Goal: Transaction & Acquisition: Purchase product/service

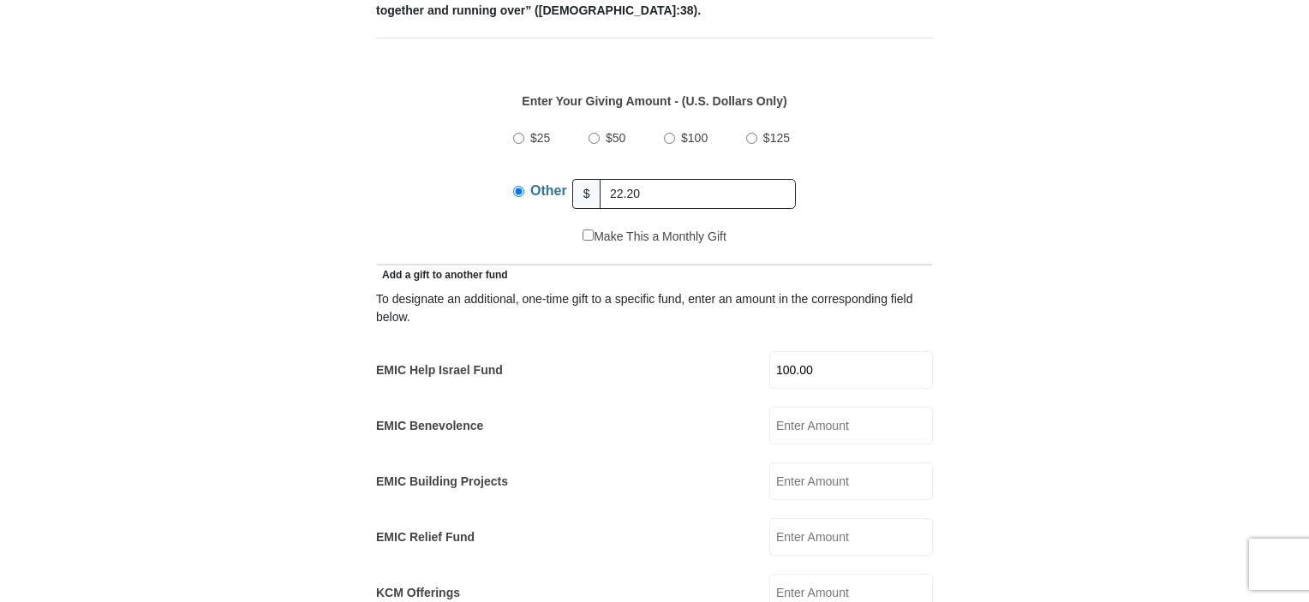
scroll to position [784, 0]
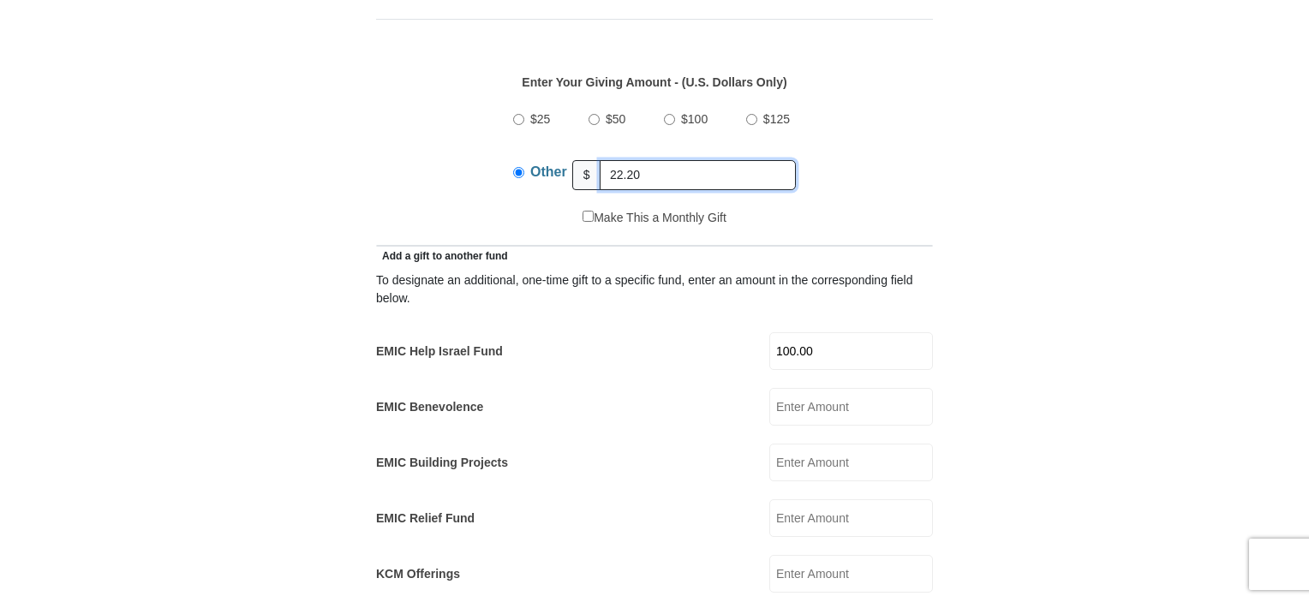
drag, startPoint x: 646, startPoint y: 152, endPoint x: 273, endPoint y: 177, distance: 373.4
click at [277, 174] on form "Eagle Mountain International Church Online Giving Because of gifts like yours, …" at bounding box center [654, 537] width 976 height 2505
drag, startPoint x: 665, startPoint y: 155, endPoint x: 421, endPoint y: 130, distance: 244.5
click at [421, 130] on div "$25 $50 $100 $125 Other $ 122.20" at bounding box center [654, 153] width 539 height 111
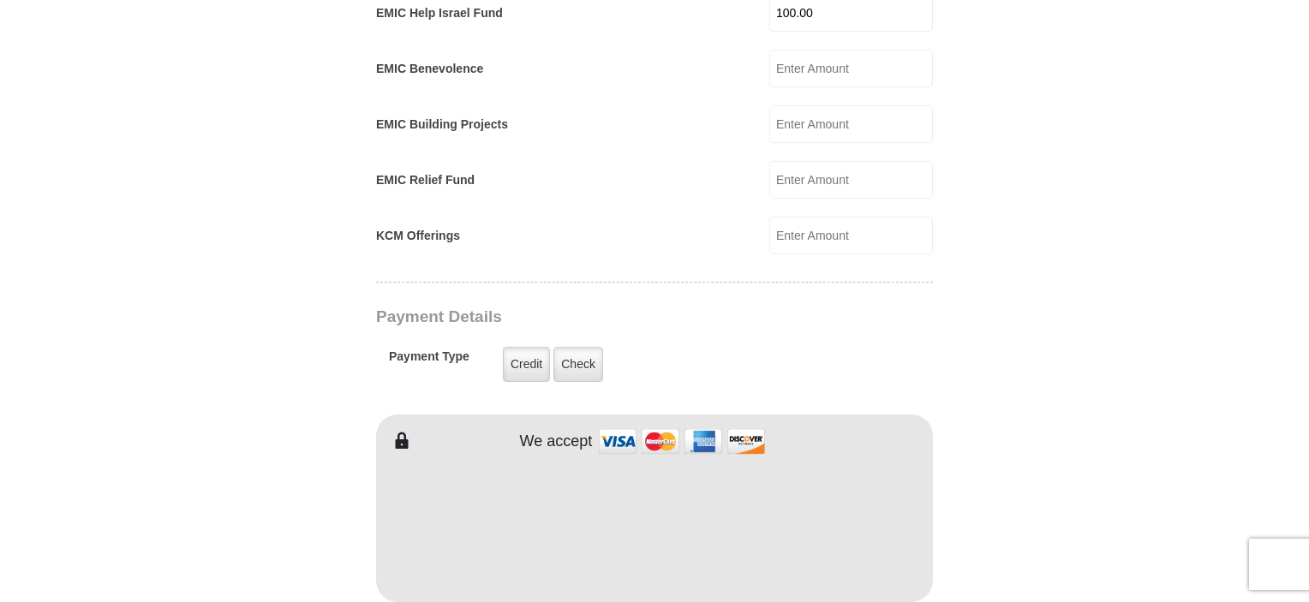
scroll to position [1126, 0]
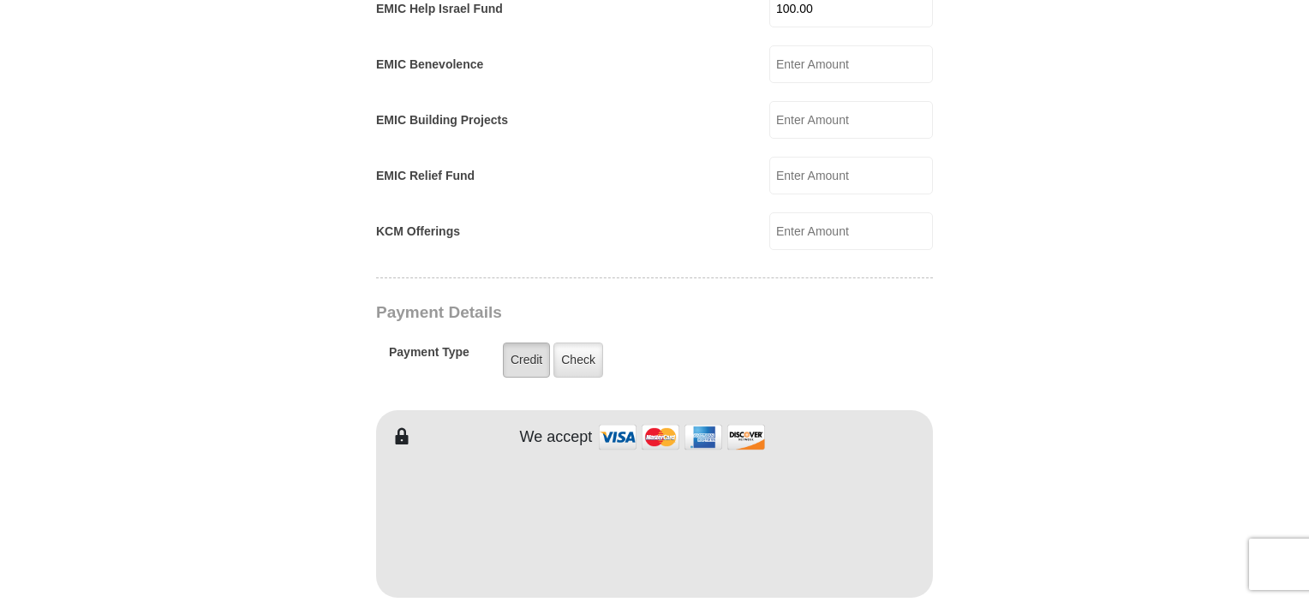
click at [522, 343] on label "Credit" at bounding box center [526, 360] width 47 height 35
click at [0, 0] on input "Credit" at bounding box center [0, 0] width 0 height 0
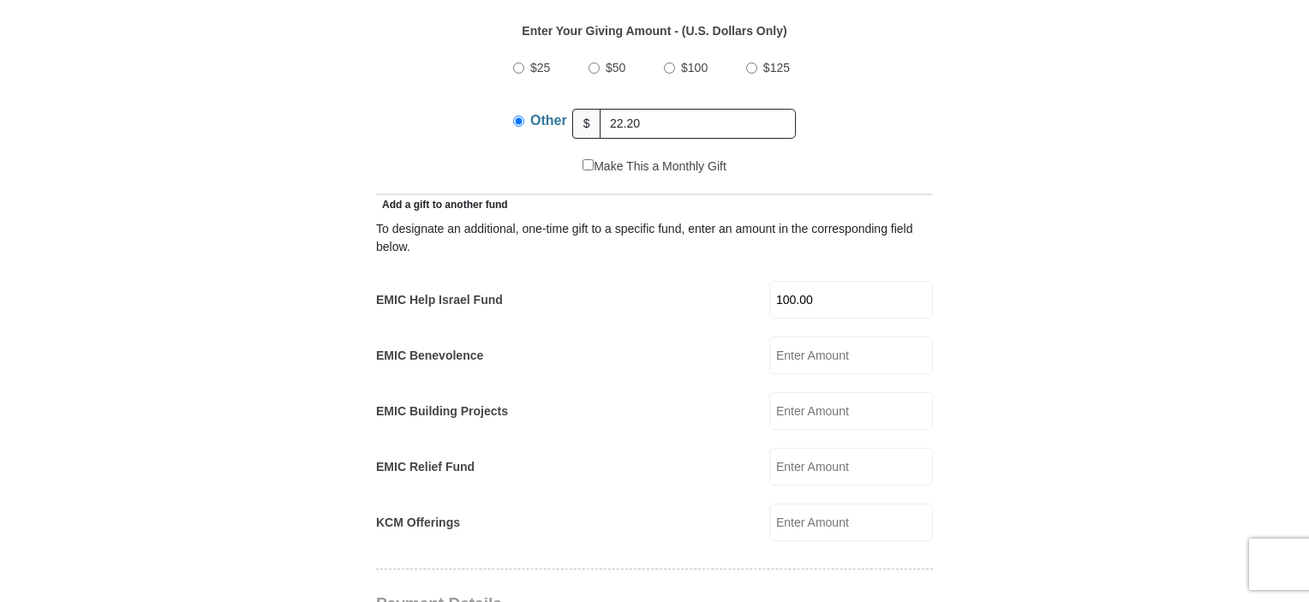
scroll to position [784, 0]
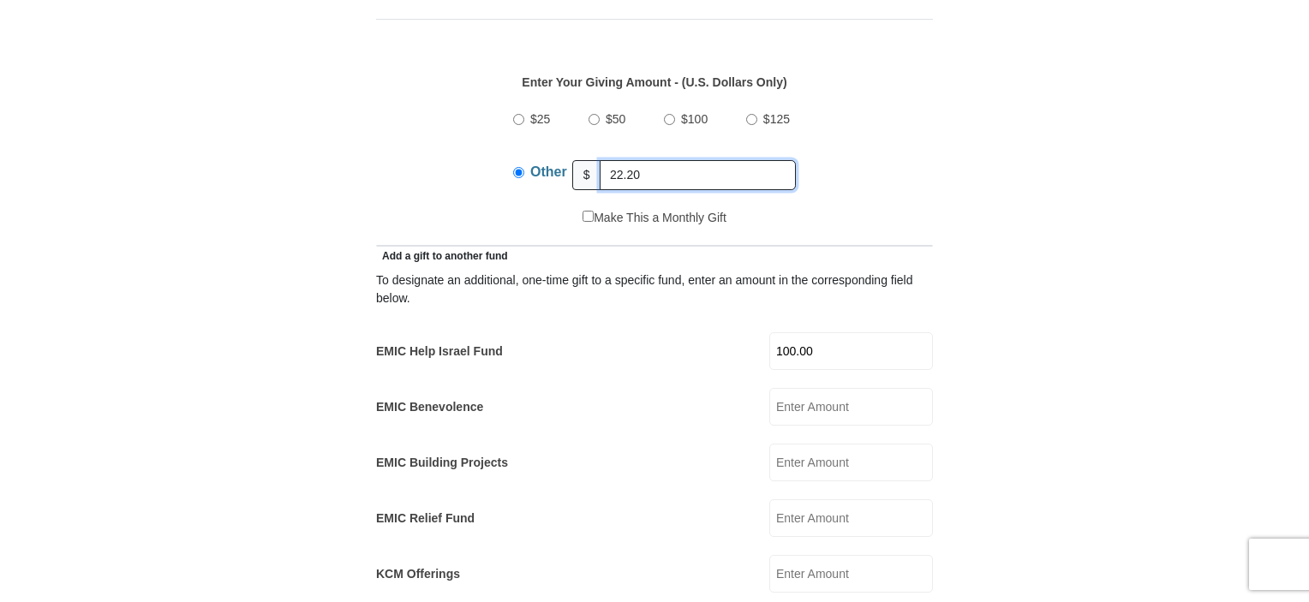
click at [609, 160] on input "22.20" at bounding box center [697, 175] width 196 height 30
type input "122.20"
drag, startPoint x: 777, startPoint y: 325, endPoint x: 930, endPoint y: 335, distance: 153.6
click at [930, 335] on input "100.00" at bounding box center [851, 351] width 164 height 38
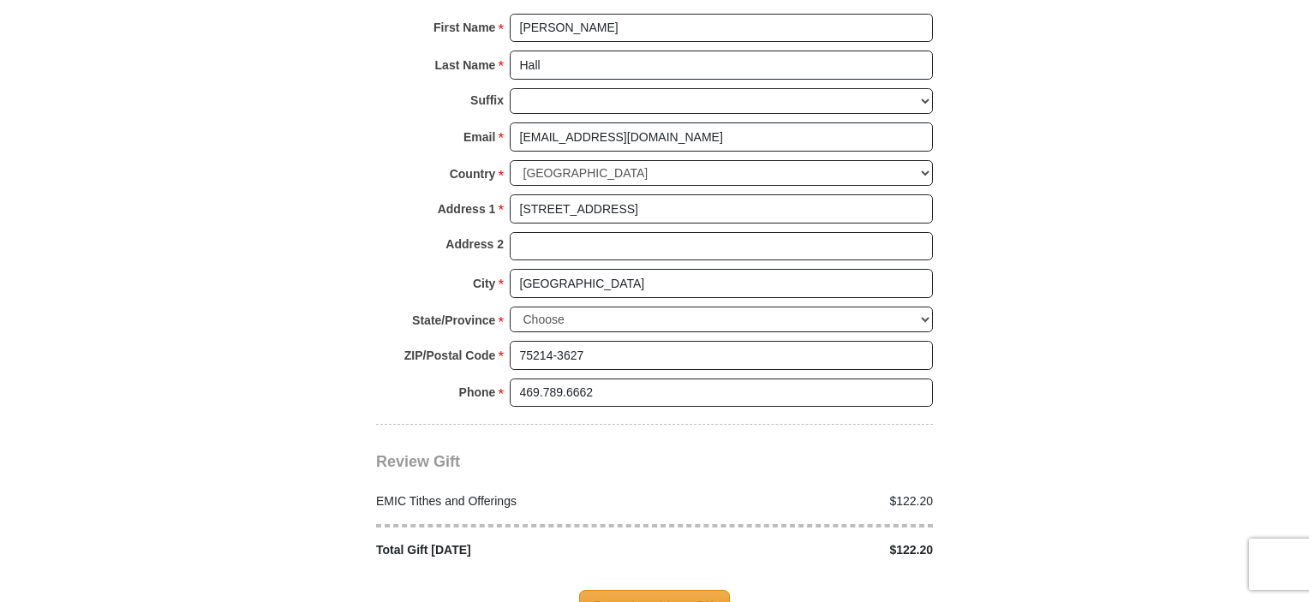
scroll to position [1897, 0]
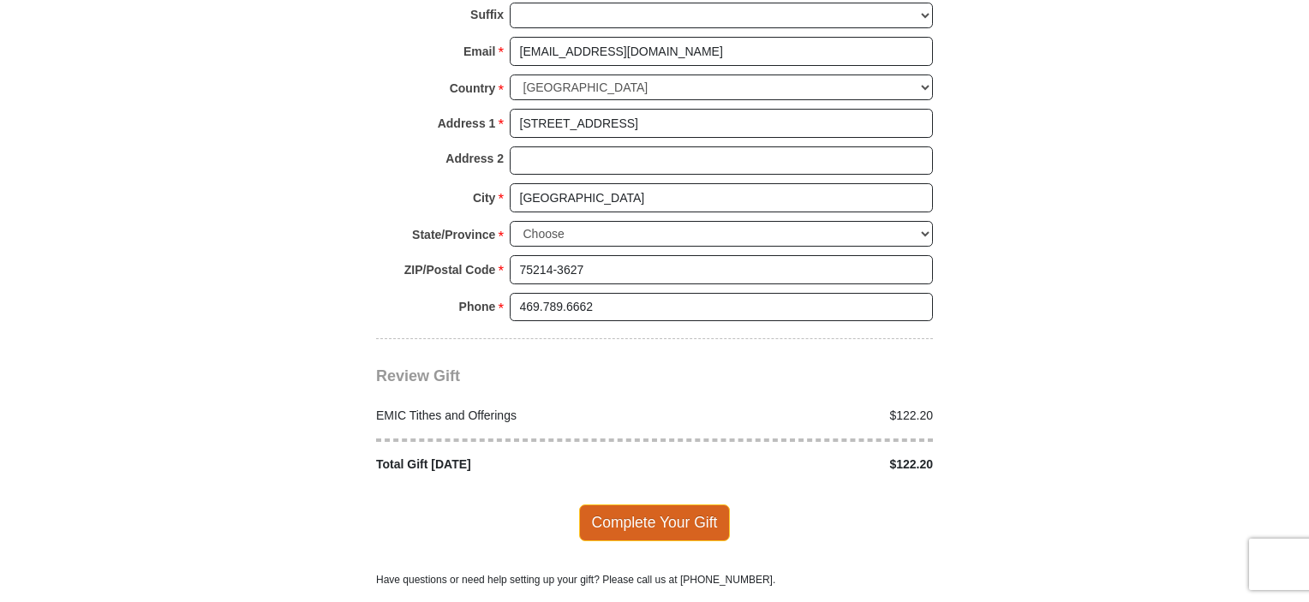
click at [657, 504] on span "Complete Your Gift" at bounding box center [655, 522] width 152 height 36
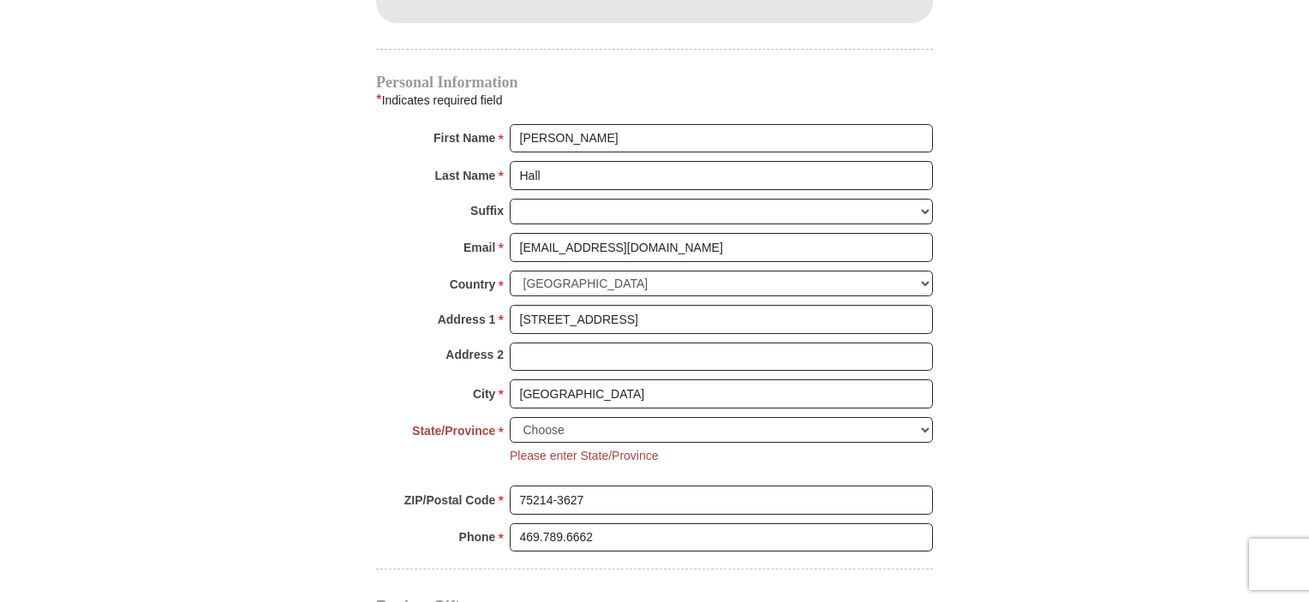
scroll to position [1730, 0]
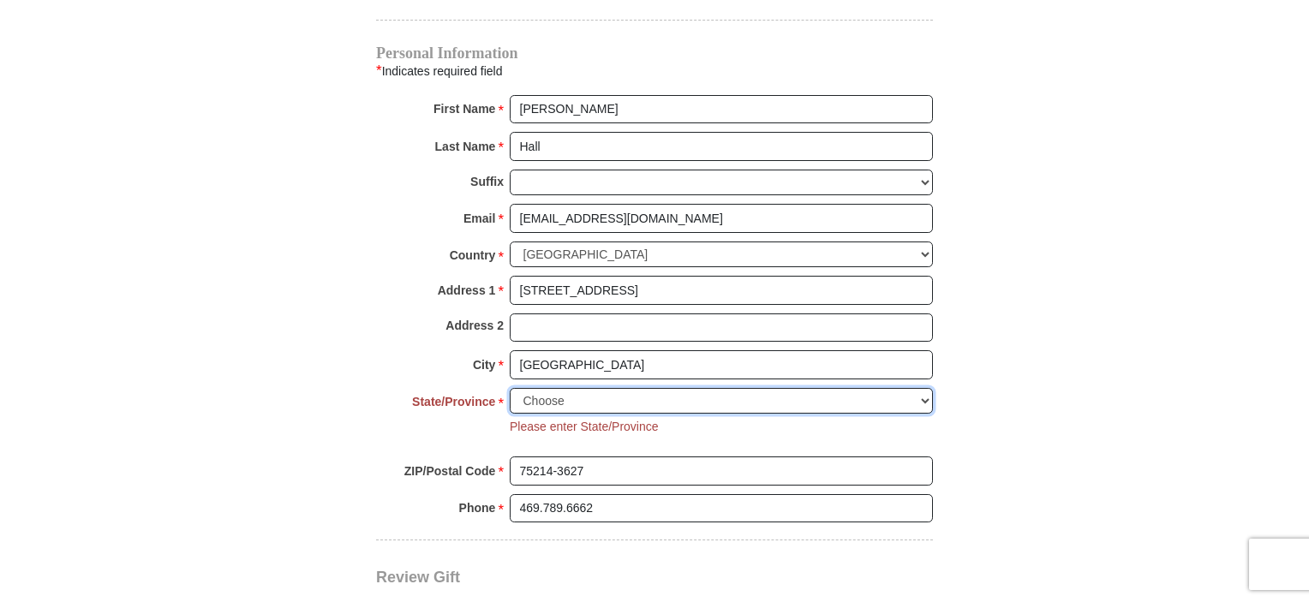
click at [527, 388] on select "Choose Alabama Alaska American Samoa Arizona Arkansas Armed Forces Americas Arm…" at bounding box center [721, 401] width 423 height 27
click at [921, 388] on select "Choose Alabama Alaska American Samoa Arizona Arkansas Armed Forces Americas Arm…" at bounding box center [721, 401] width 423 height 27
click at [527, 388] on select "Choose Alabama Alaska American Samoa Arizona Arkansas Armed Forces Americas Arm…" at bounding box center [721, 401] width 423 height 27
select select "TX"
click at [510, 388] on select "Choose Alabama Alaska American Samoa Arizona Arkansas Armed Forces Americas Arm…" at bounding box center [721, 401] width 423 height 27
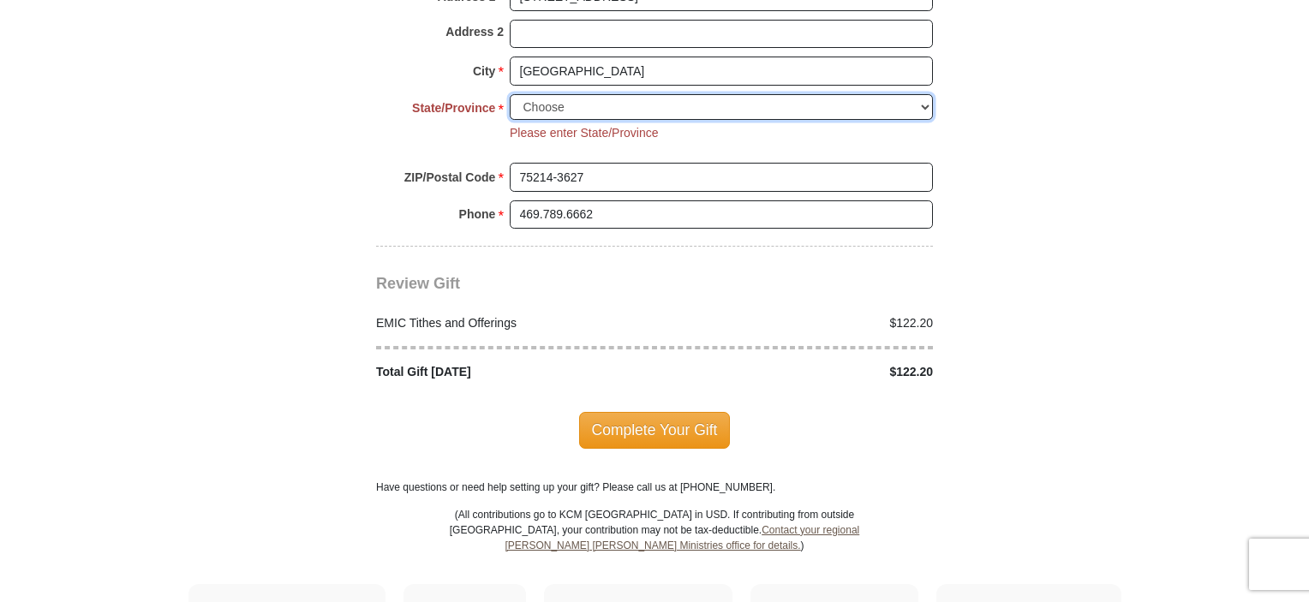
scroll to position [2072, 0]
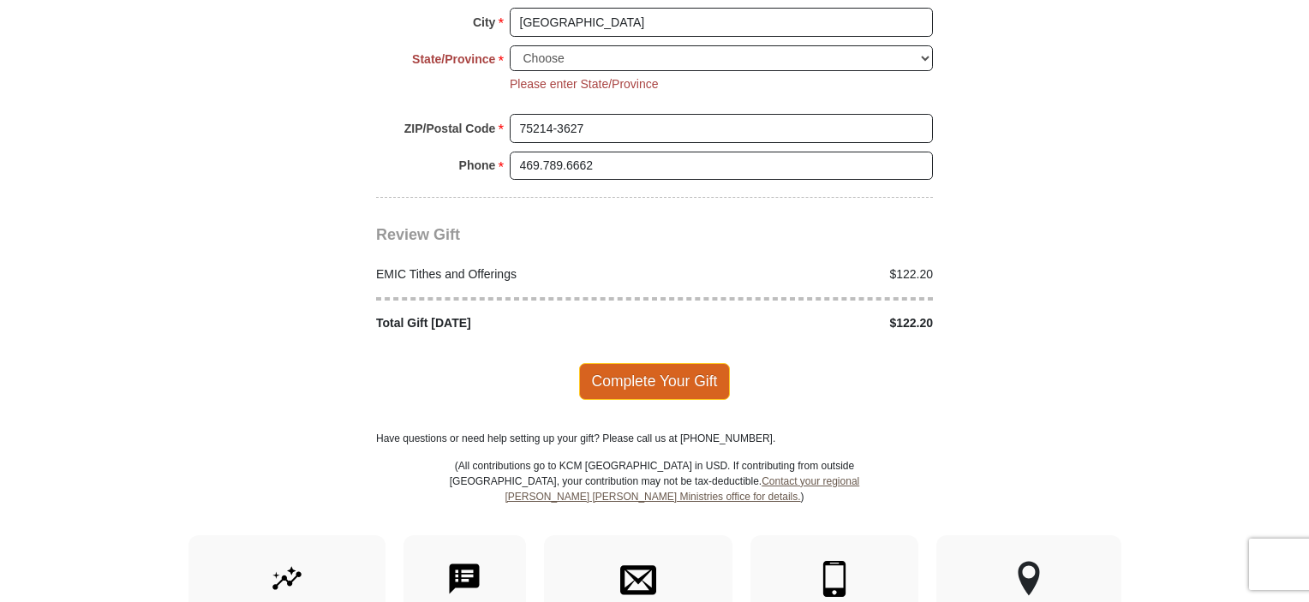
click at [665, 363] on span "Complete Your Gift" at bounding box center [655, 381] width 152 height 36
